Goal: Check status: Check status

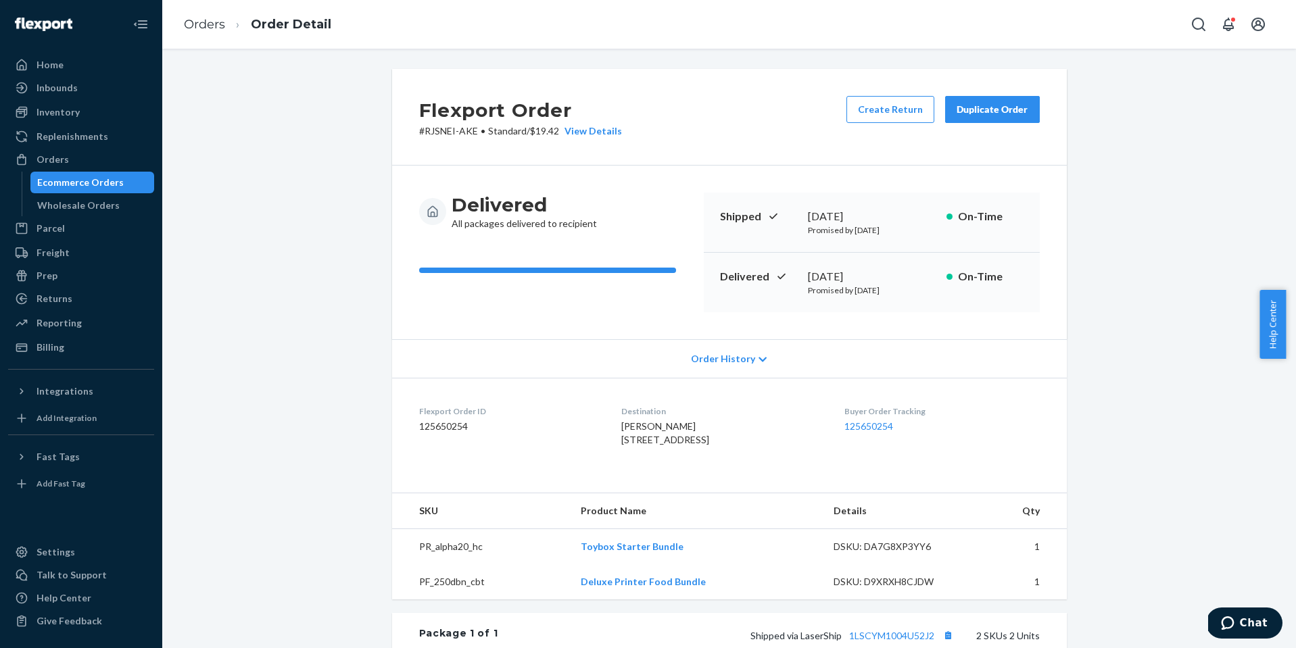
click at [502, 357] on div "Order History" at bounding box center [729, 358] width 675 height 39
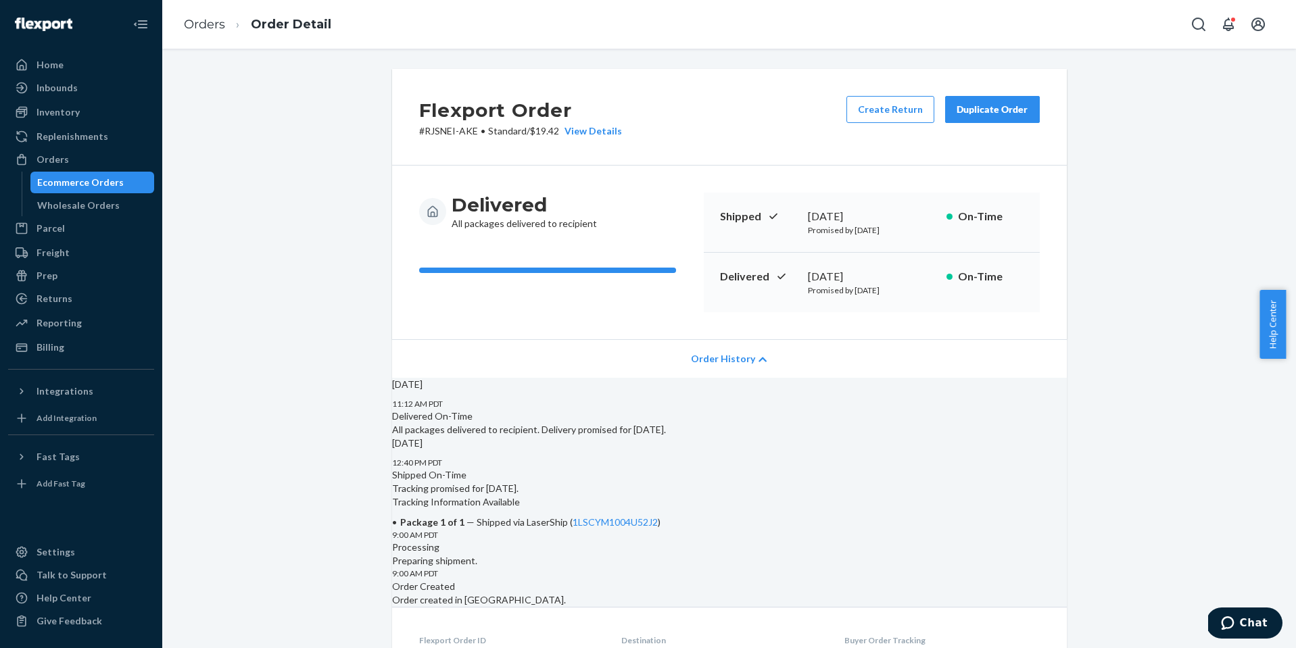
click at [374, 218] on div "Flexport Order # RJSNEI-AKE • Standard / $19.42 View Details Create Return Dupl…" at bounding box center [728, 599] width 1113 height 1061
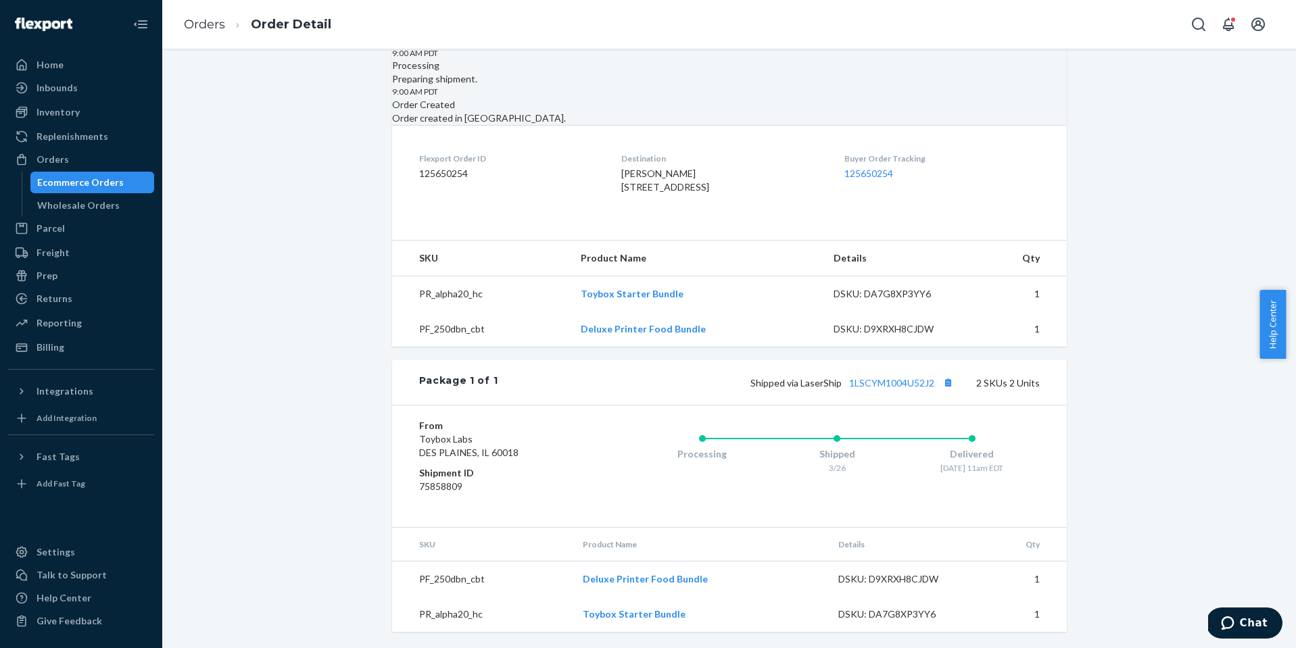
scroll to position [559, 0]
drag, startPoint x: 678, startPoint y: 266, endPoint x: 603, endPoint y: 270, distance: 75.2
click at [603, 226] on dl "Flexport Order ID 125650254 Destination [PERSON_NAME] [STREET_ADDRESS] Buyer Or…" at bounding box center [729, 175] width 675 height 101
copy span "[PERSON_NAME]"
click at [721, 125] on div "[DATE] 11:12 AM PDT Delivered On-Time All packages delivered to recipient. Deli…" at bounding box center [729, 10] width 675 height 229
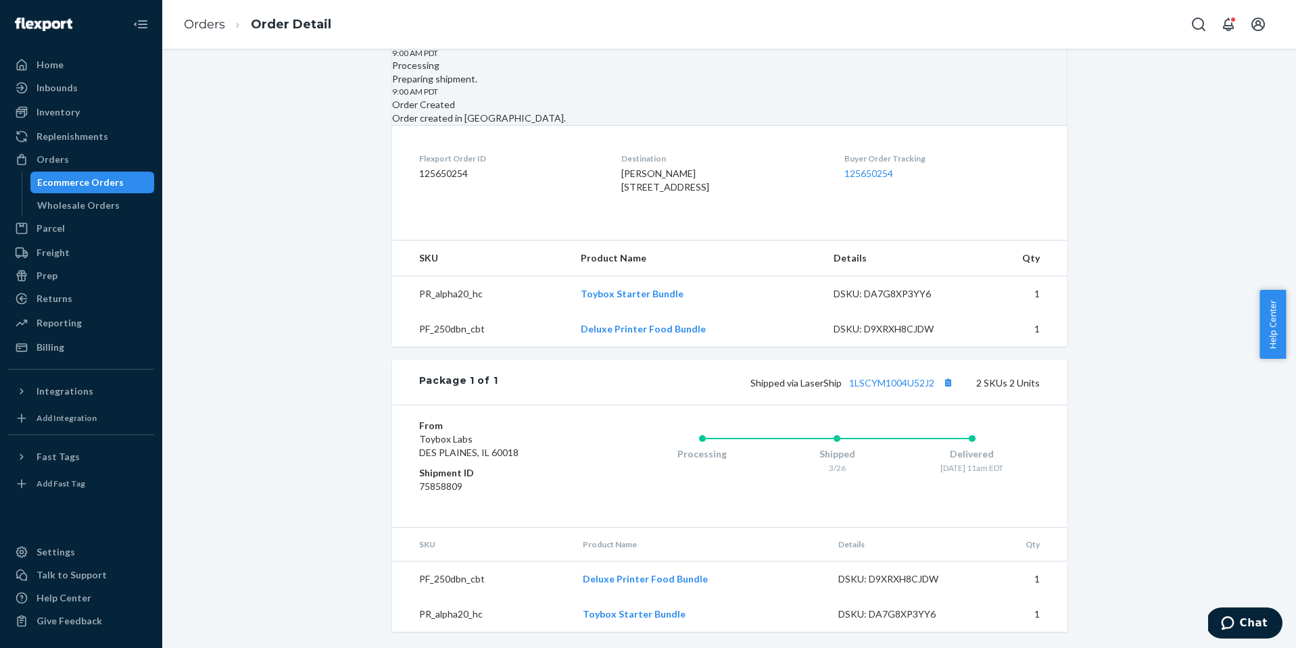
click at [538, 125] on div "[DATE] 11:12 AM PDT Delivered On-Time All packages delivered to recipient. Deli…" at bounding box center [729, 10] width 675 height 229
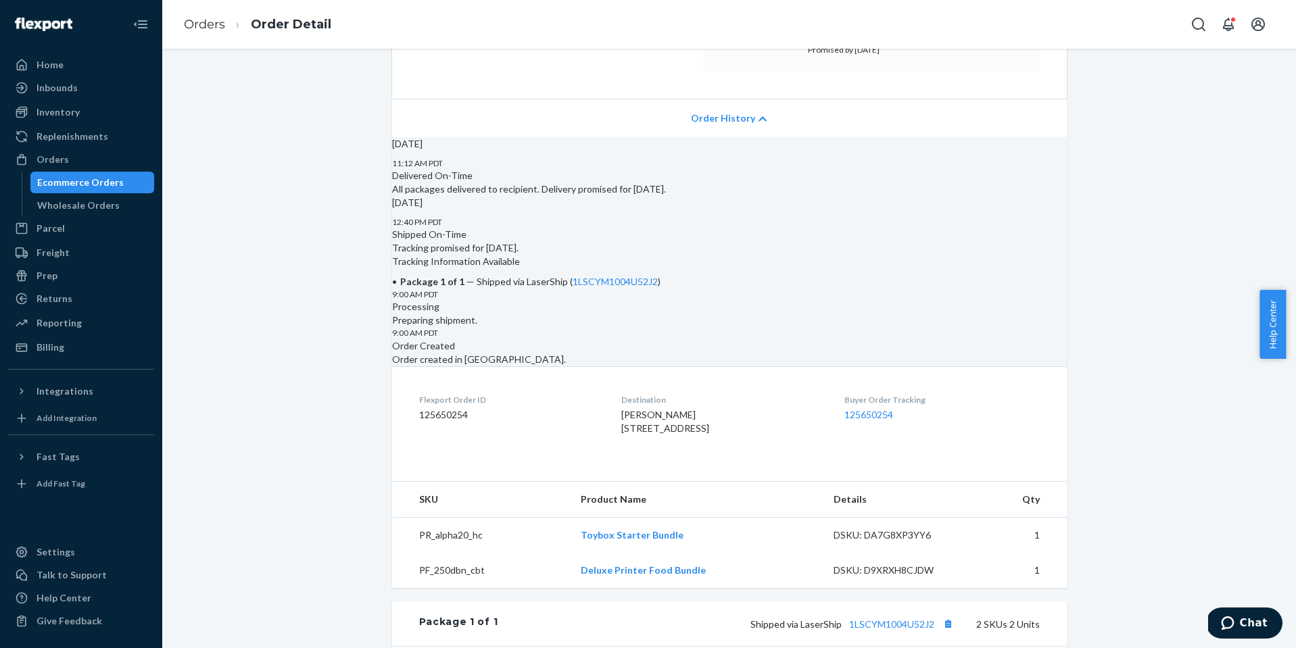
click at [539, 196] on div "[DATE] 11:12 AM PDT Delivered On-Time All packages delivered to recipient. Deli…" at bounding box center [729, 166] width 675 height 59
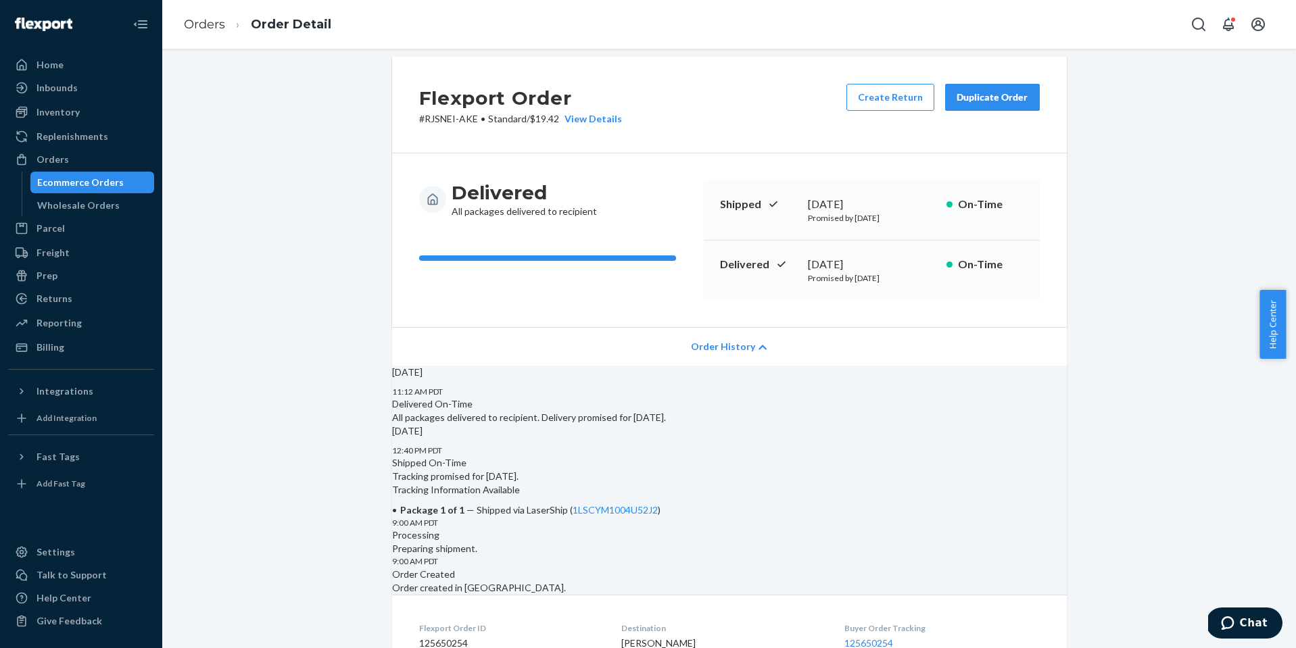
scroll to position [0, 0]
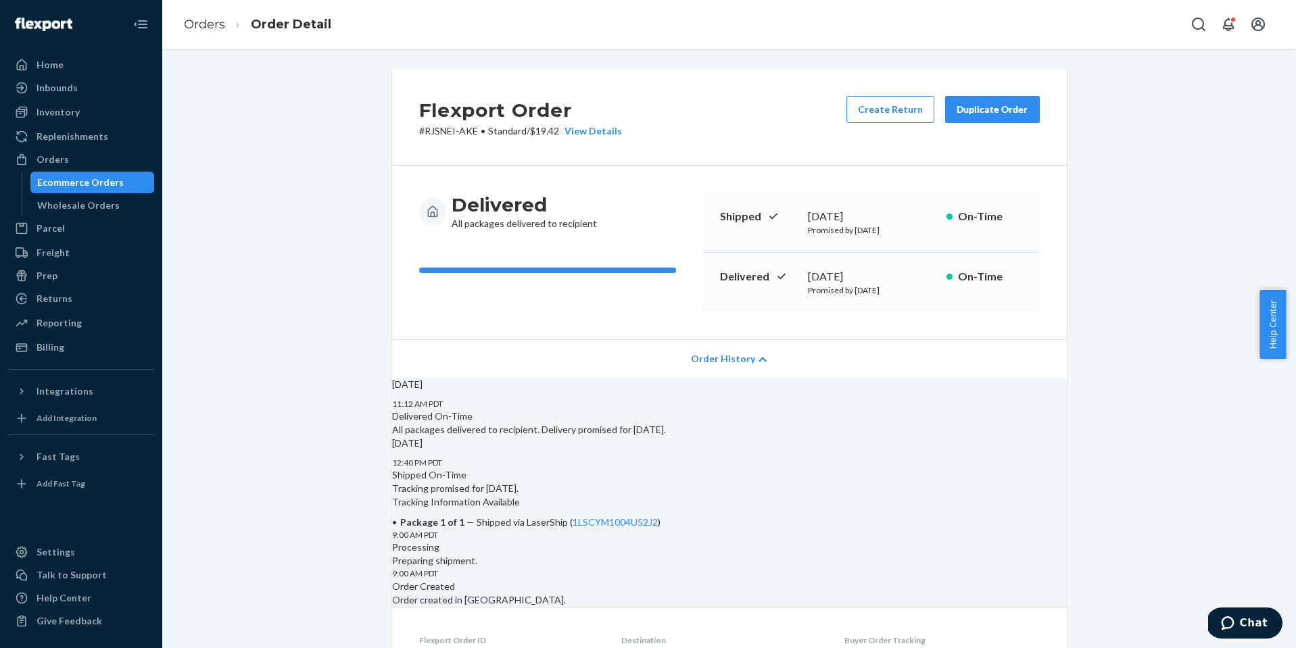
drag, startPoint x: 556, startPoint y: 126, endPoint x: 548, endPoint y: 128, distance: 8.4
click at [548, 128] on p "# RJSNEI-AKE • Standard / $19.42 View Details" at bounding box center [520, 131] width 203 height 14
click at [99, 163] on div "Orders" at bounding box center [80, 159] width 143 height 19
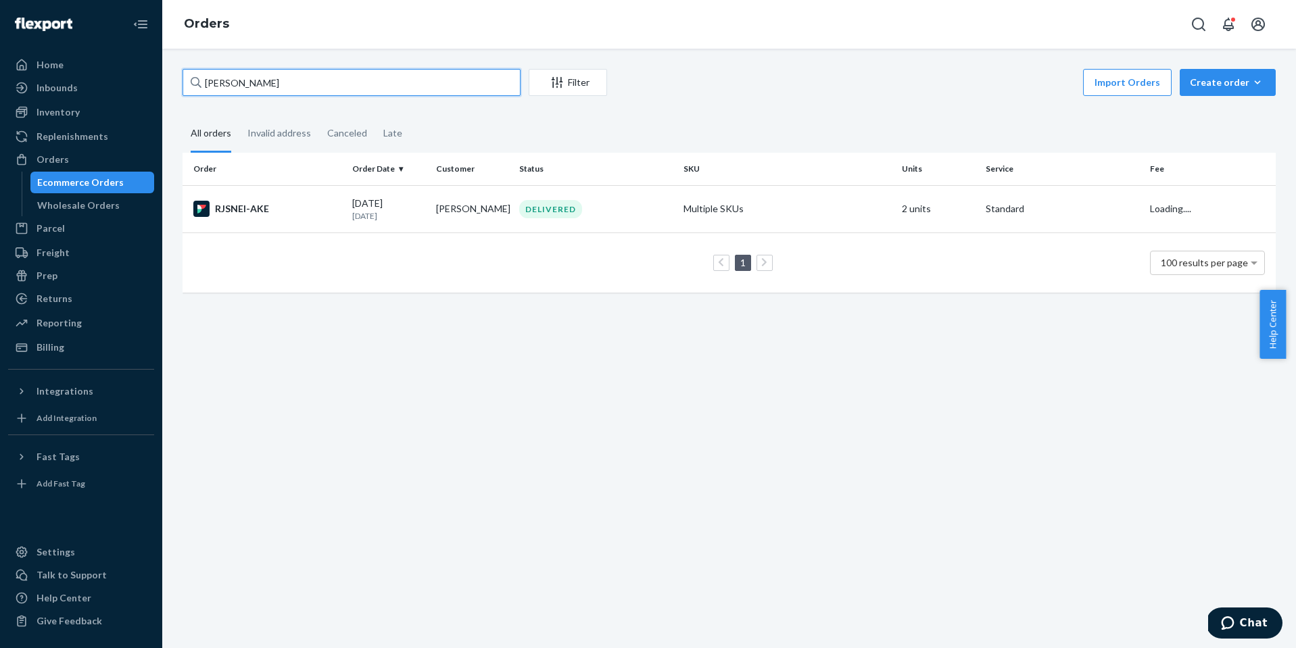
click at [335, 86] on input "[PERSON_NAME]" at bounding box center [352, 82] width 338 height 27
paste input "[PERSON_NAME]"
type input "[PERSON_NAME]"
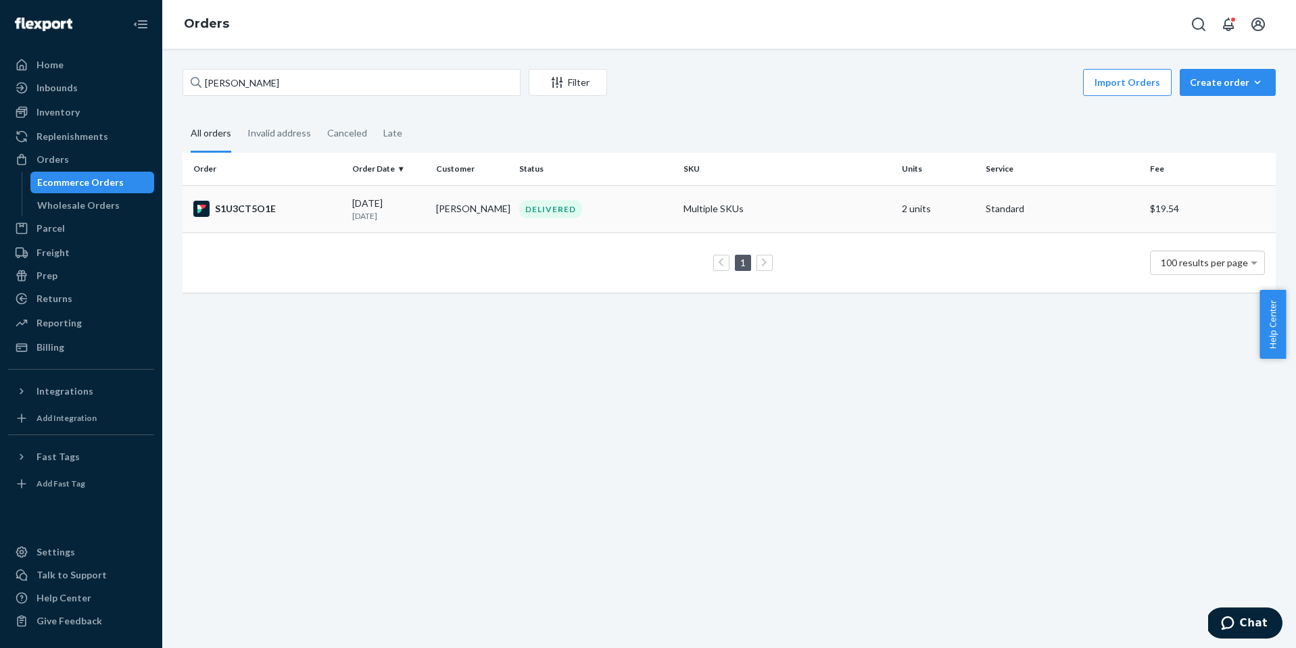
click at [270, 202] on div "S1U3CT5O1E" at bounding box center [267, 209] width 148 height 16
